Goal: Communication & Community: Answer question/provide support

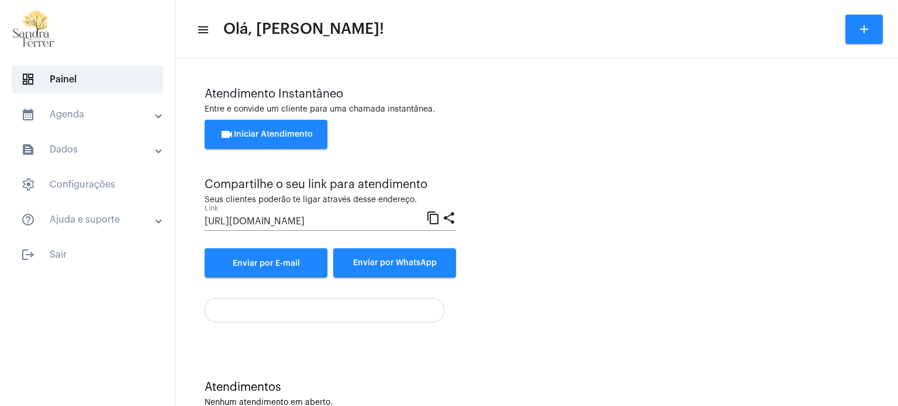
click at [566, 154] on div "videocam Iniciar Atendimento" at bounding box center [537, 140] width 664 height 41
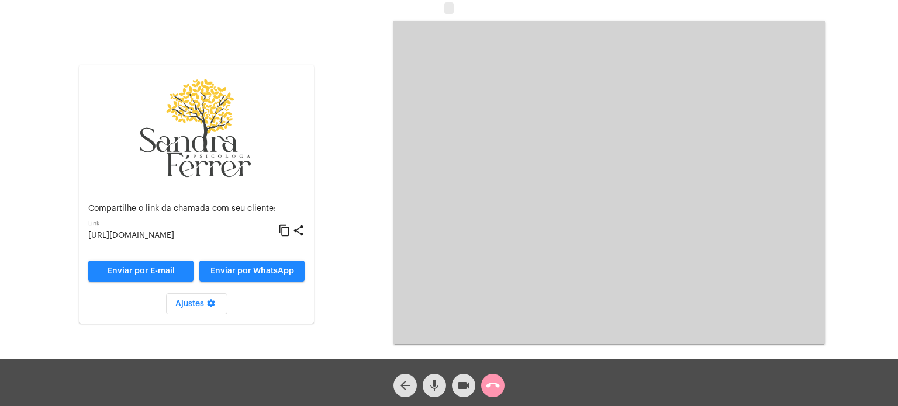
click at [484, 381] on button "call_end" at bounding box center [492, 385] width 23 height 23
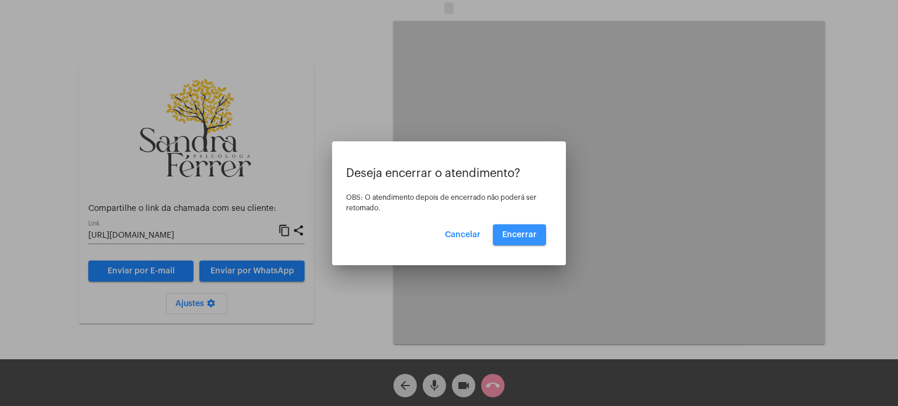
click at [534, 224] on button "Encerrar" at bounding box center [519, 234] width 53 height 21
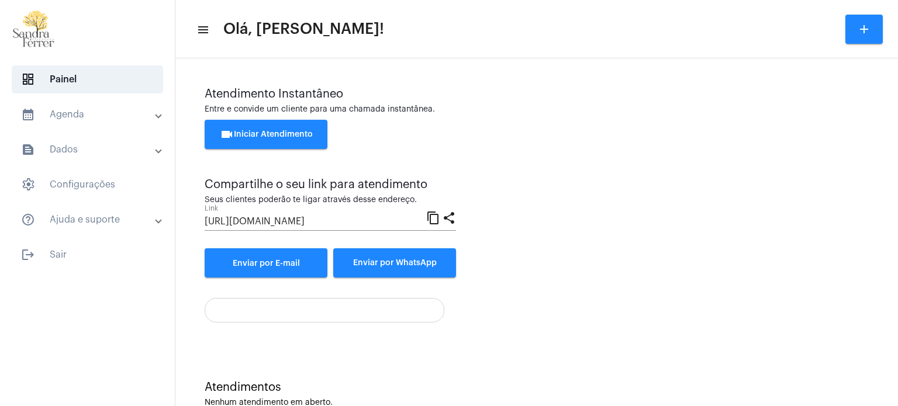
click at [288, 133] on span "videocam Iniciar Atendimento" at bounding box center [266, 134] width 93 height 8
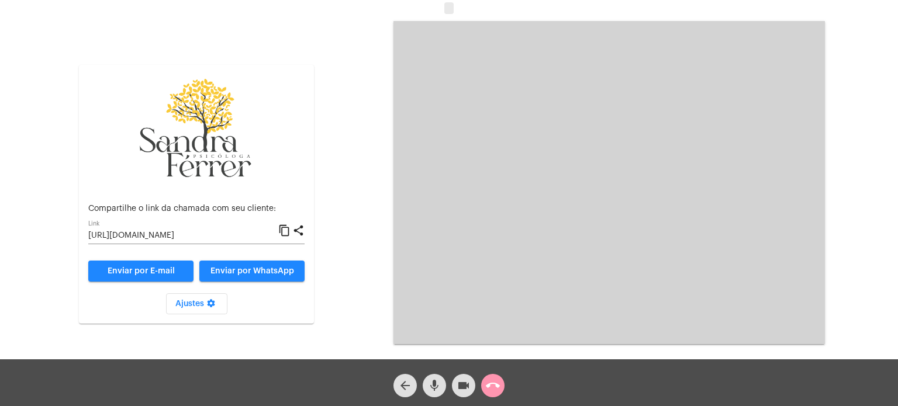
click at [285, 231] on mat-icon "content_copy" at bounding box center [284, 231] width 12 height 14
click at [288, 229] on mat-icon "content_copy" at bounding box center [284, 231] width 12 height 14
click at [274, 76] on div at bounding box center [196, 130] width 216 height 113
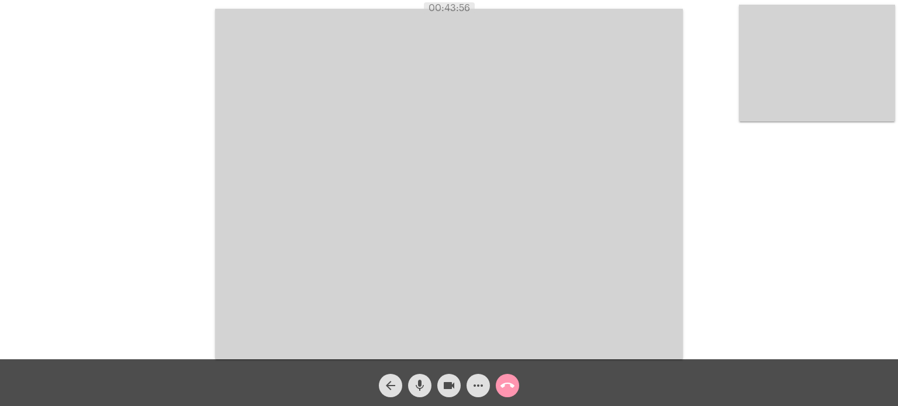
click at [705, 135] on div "Acessando Câmera e Microfone..." at bounding box center [449, 183] width 896 height 360
